Goal: Ask a question

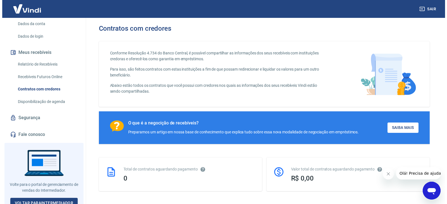
scroll to position [84, 0]
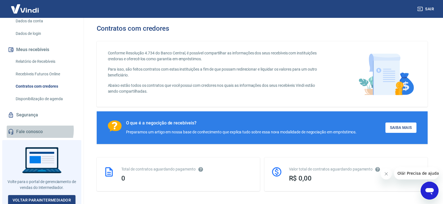
click at [34, 130] on link "Fale conosco" at bounding box center [42, 132] width 70 height 12
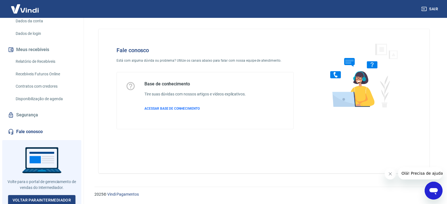
click at [443, 196] on div "2025 © Vindi Pagamentos" at bounding box center [264, 192] width 366 height 24
click at [439, 193] on div "Abrir janela de mensagens" at bounding box center [434, 191] width 17 height 17
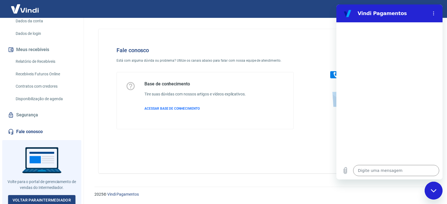
click at [436, 197] on div "Fechar janela de mensagens" at bounding box center [434, 191] width 17 height 17
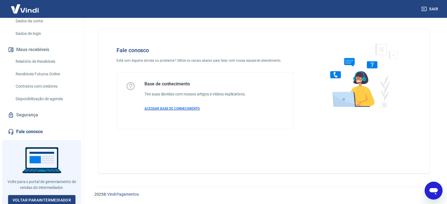
click at [190, 107] on span "ACESSAR BASE DE CONHECIMENTO" at bounding box center [172, 109] width 55 height 4
type textarea "x"
